Goal: Transaction & Acquisition: Book appointment/travel/reservation

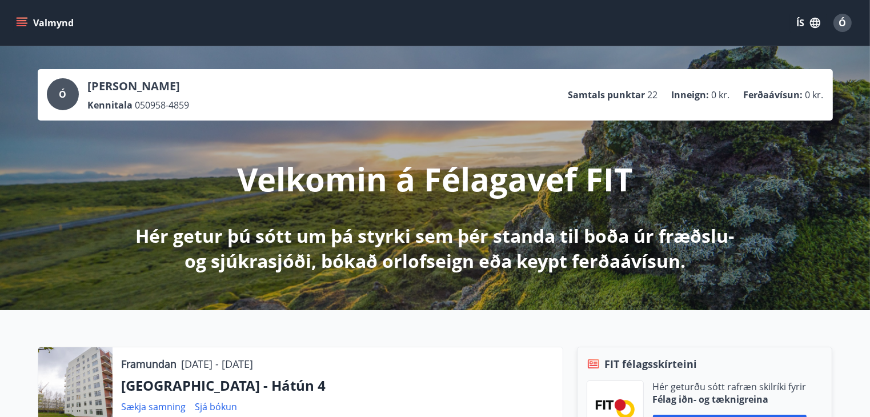
click at [22, 22] on icon "menu" at bounding box center [21, 22] width 11 height 11
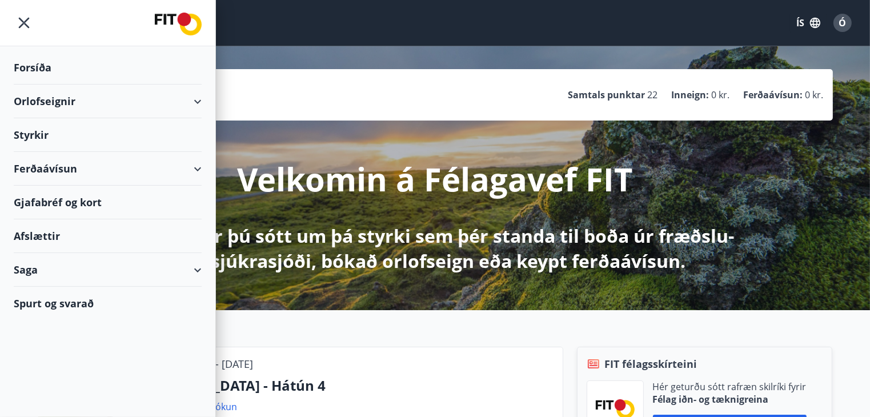
click at [57, 104] on div "Orlofseignir" at bounding box center [108, 102] width 188 height 34
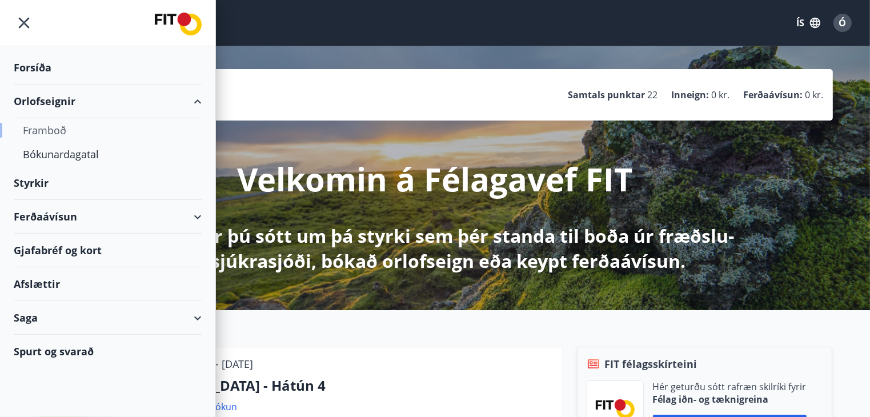
click at [47, 126] on div "Framboð" at bounding box center [108, 130] width 170 height 24
